Goal: Information Seeking & Learning: Compare options

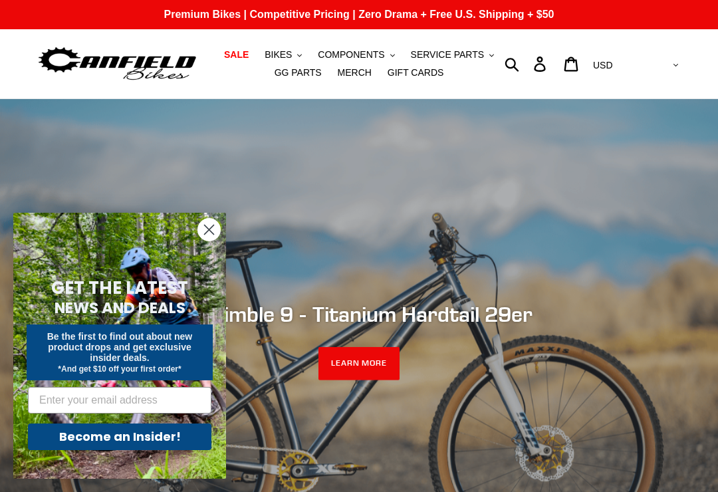
click at [289, 53] on span "BIKES" at bounding box center [278, 54] width 27 height 11
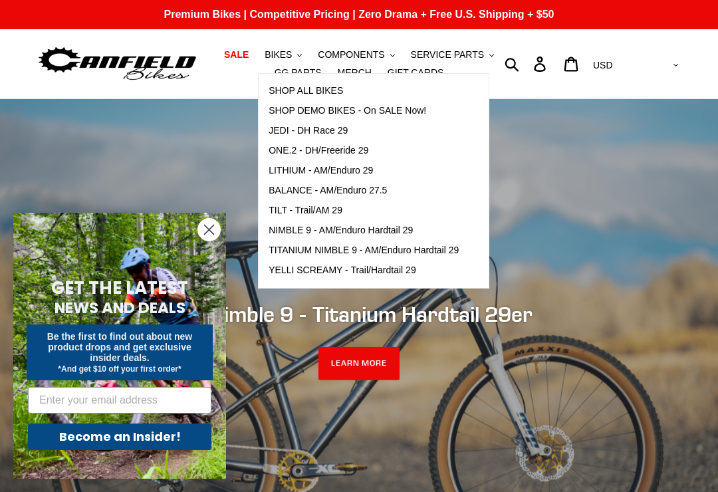
click at [364, 171] on span "LITHIUM - AM/Enduro 29" at bounding box center [321, 170] width 104 height 11
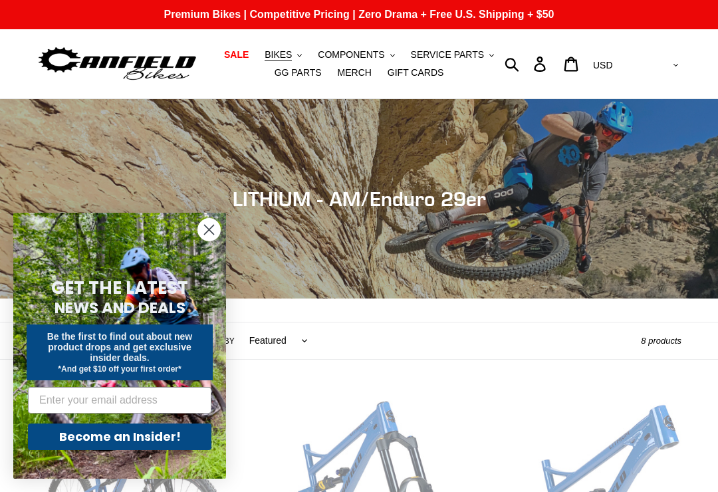
click at [213, 227] on circle "Close dialog" at bounding box center [209, 230] width 22 height 22
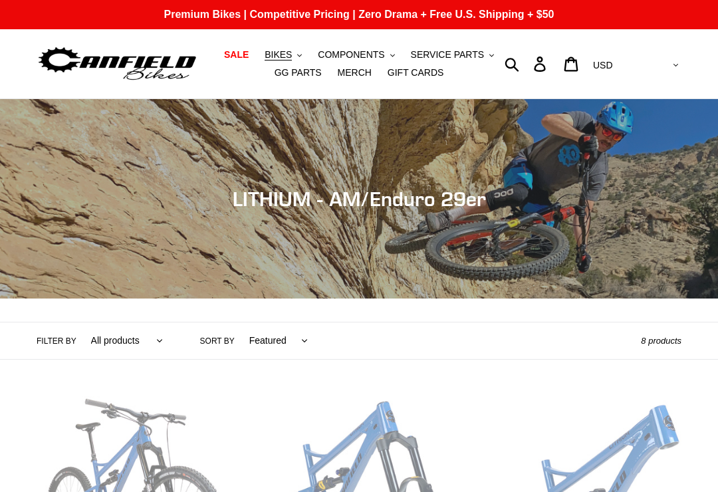
click at [295, 57] on button "BIKES .cls-1{fill:#231f20}" at bounding box center [283, 55] width 51 height 18
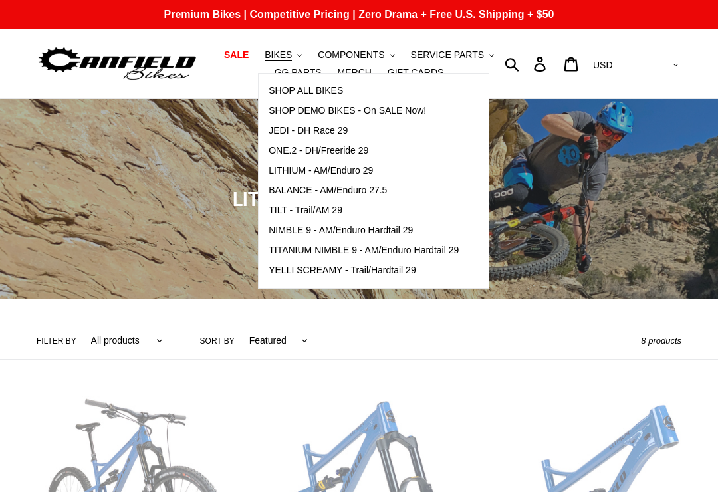
click at [287, 211] on span "TILT - Trail/AM 29" at bounding box center [306, 210] width 74 height 11
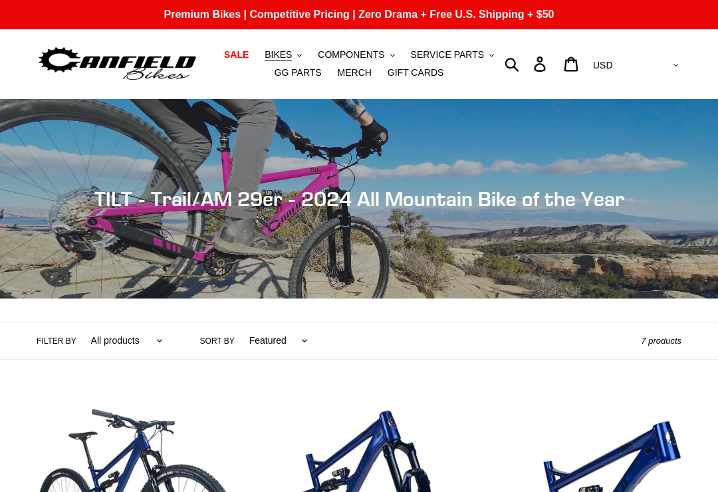
click at [293, 48] on button "BIKES .cls-1{fill:#231f20}" at bounding box center [283, 55] width 51 height 18
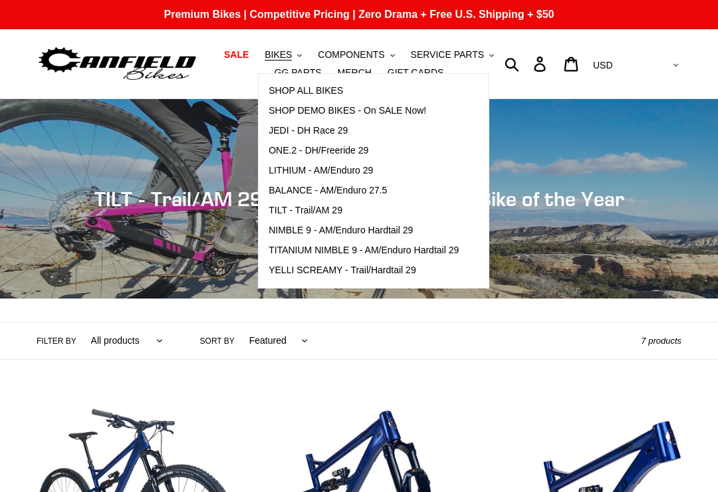
click at [323, 129] on span "JEDI - DH Race 29" at bounding box center [308, 130] width 79 height 11
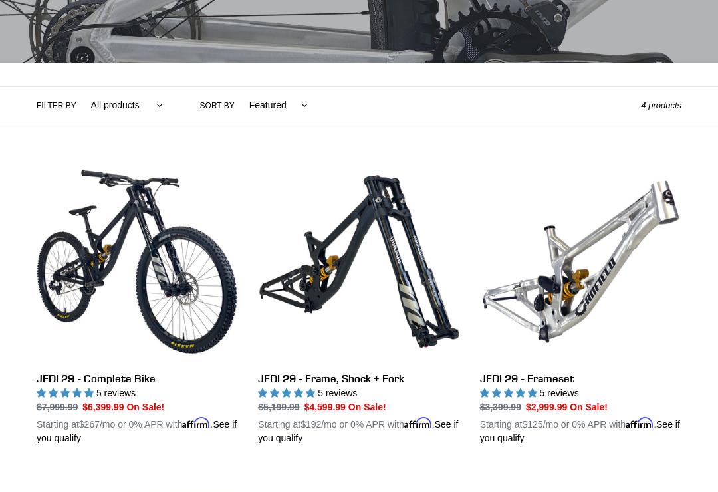
scroll to position [240, 0]
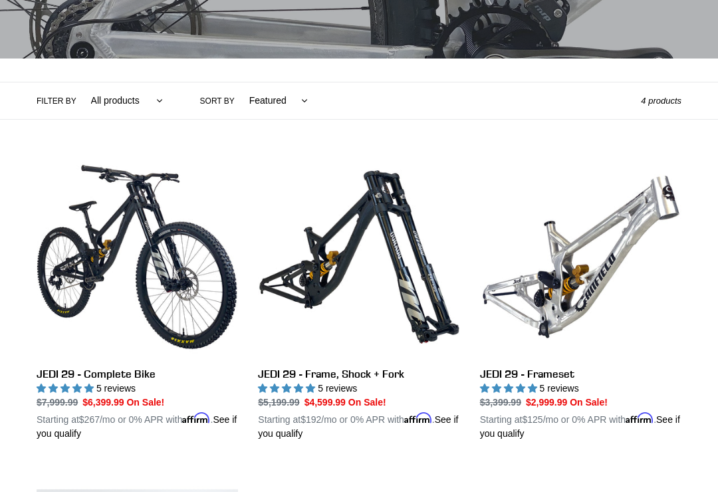
click at [646, 232] on link "JEDI 29 - Frameset" at bounding box center [581, 298] width 202 height 285
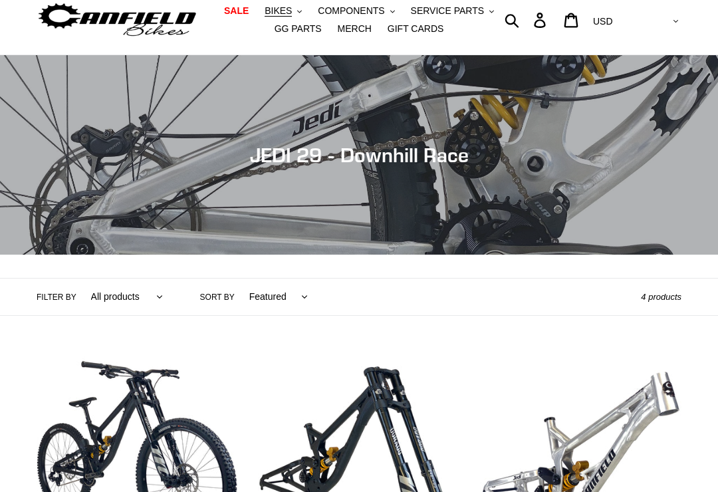
scroll to position [0, 0]
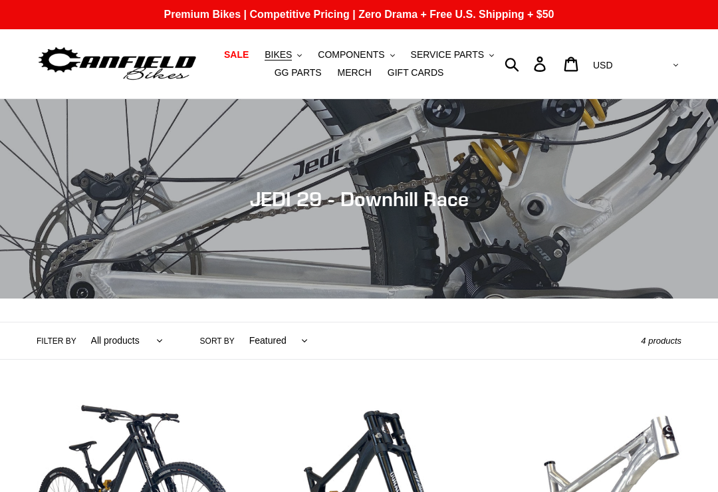
click at [269, 51] on span "BIKES" at bounding box center [278, 54] width 27 height 11
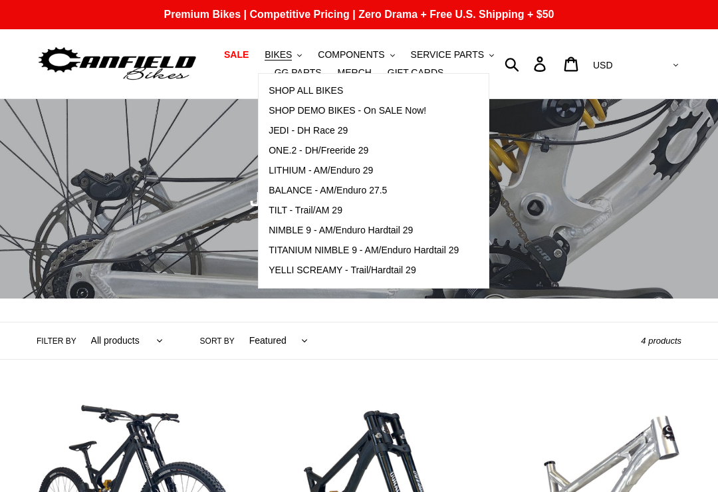
click at [278, 185] on span "BALANCE - AM/Enduro 27.5" at bounding box center [328, 190] width 118 height 11
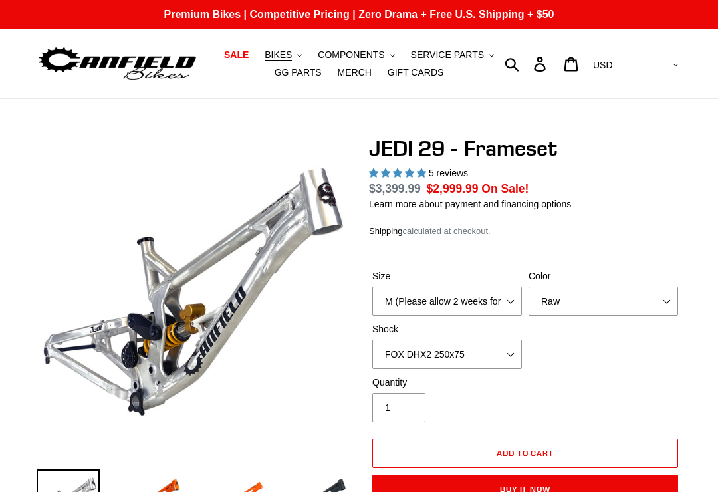
select select "highest-rating"
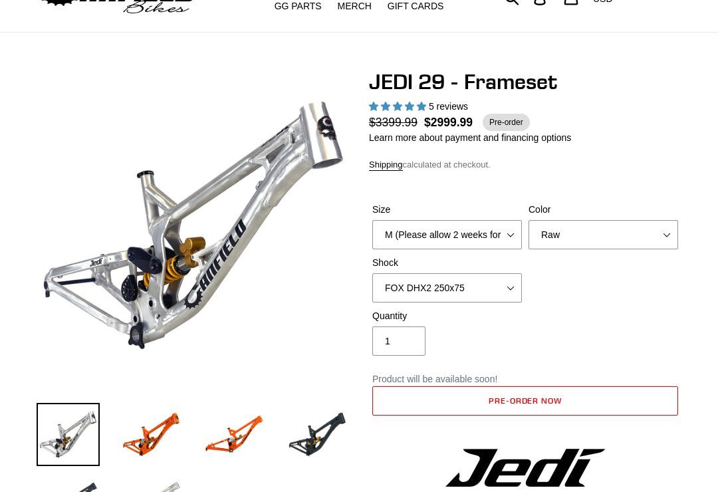
scroll to position [148, 0]
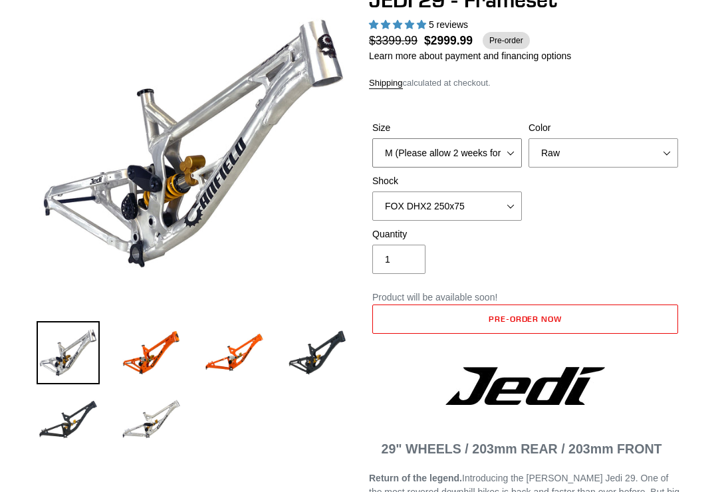
click at [503, 157] on select "M (Please allow 2 weeks for delivery) L (Please allow 2 weeks for delivery) XL" at bounding box center [447, 152] width 150 height 29
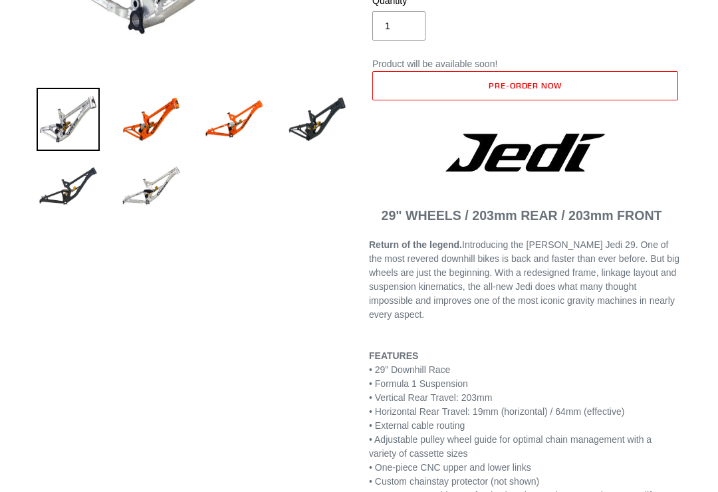
scroll to position [382, 0]
click at [135, 213] on img at bounding box center [151, 186] width 63 height 63
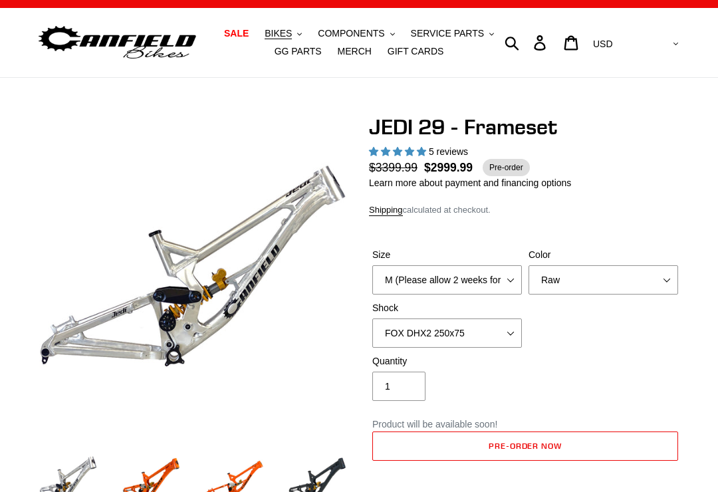
scroll to position [0, 0]
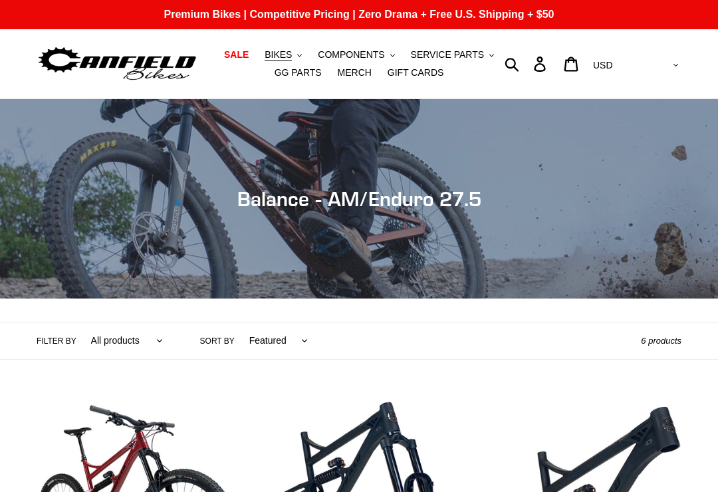
click at [289, 52] on span "BIKES" at bounding box center [278, 54] width 27 height 11
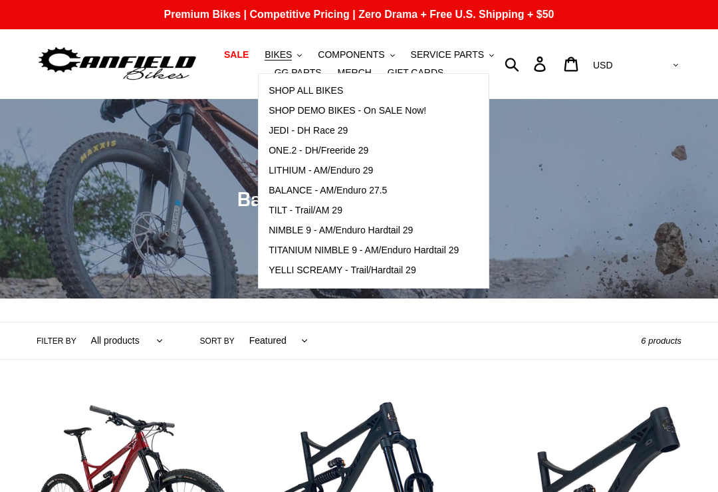
click at [291, 149] on span "ONE.2 - DH/Freeride 29" at bounding box center [319, 150] width 100 height 11
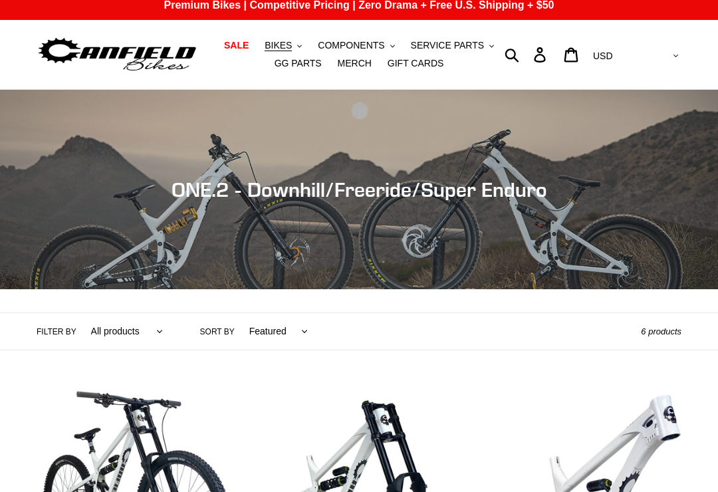
scroll to position [10, 0]
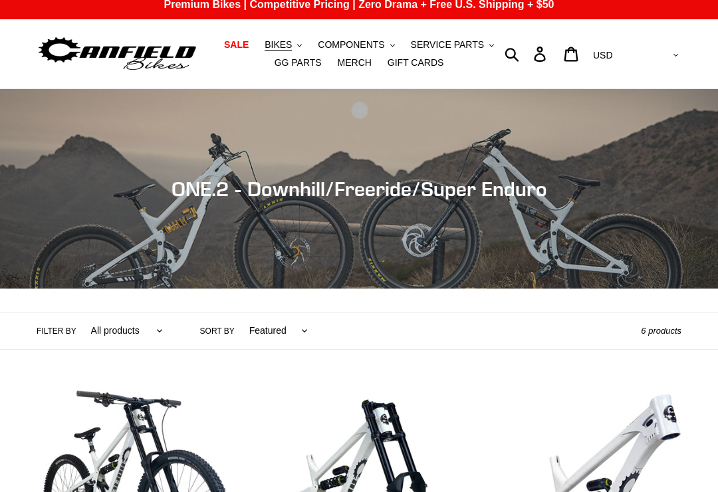
click at [279, 47] on span "BIKES" at bounding box center [278, 44] width 27 height 11
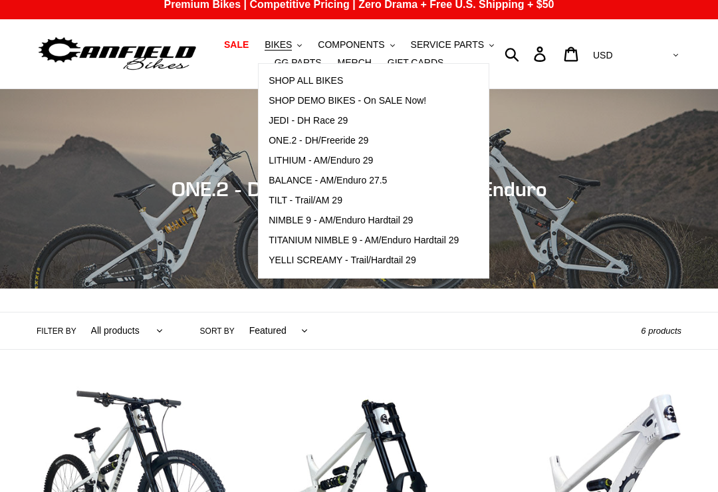
click at [287, 257] on span "YELLI SCREAMY - Trail/Hardtail 29" at bounding box center [343, 260] width 148 height 11
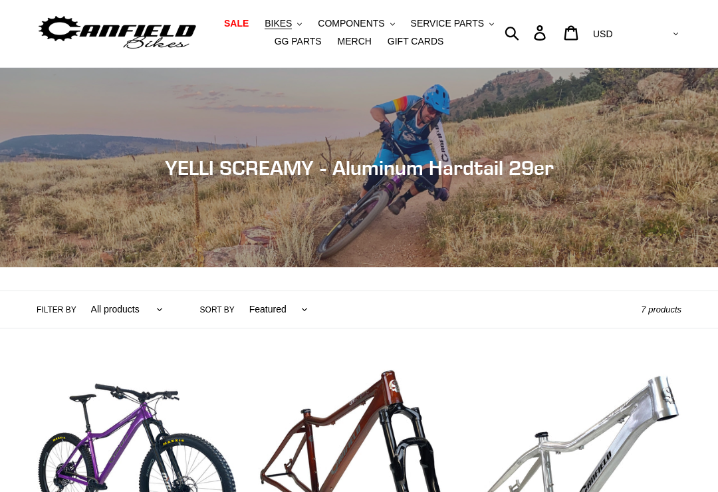
scroll to position [26, 0]
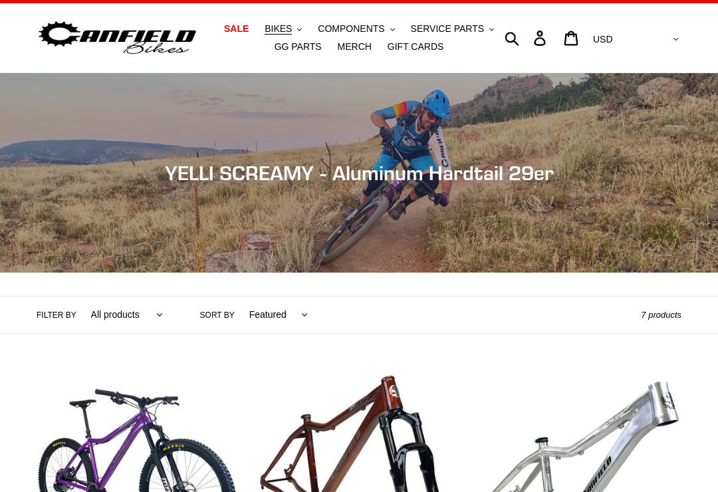
click at [282, 36] on button "BIKES .cls-1{fill:#231f20}" at bounding box center [283, 29] width 51 height 18
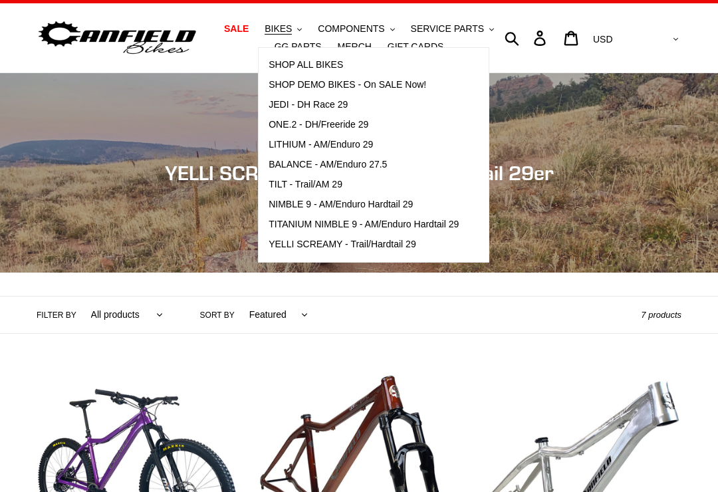
click at [284, 222] on span "TITANIUM NIMBLE 9 - AM/Enduro Hardtail 29" at bounding box center [364, 224] width 190 height 11
